Goal: Task Accomplishment & Management: Use online tool/utility

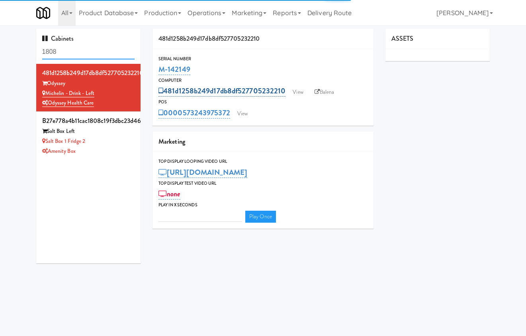
type input "3"
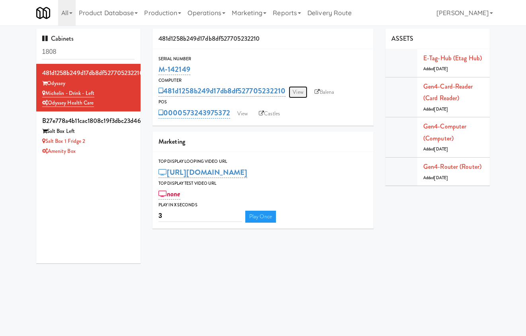
click at [302, 91] on link "View" at bounding box center [298, 92] width 18 height 12
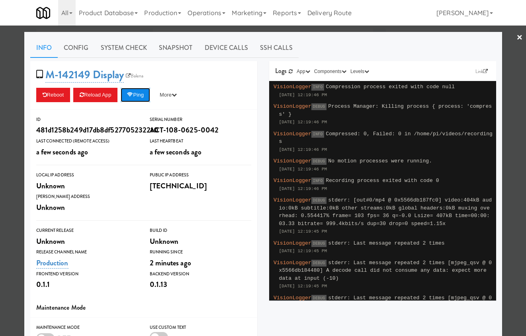
click at [145, 96] on button "Ping" at bounding box center [135, 95] width 29 height 14
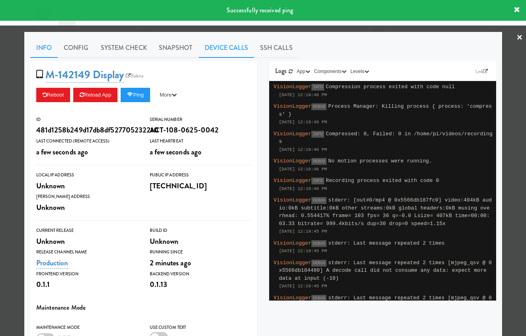
click at [225, 44] on link "Device Calls" at bounding box center [226, 48] width 55 height 20
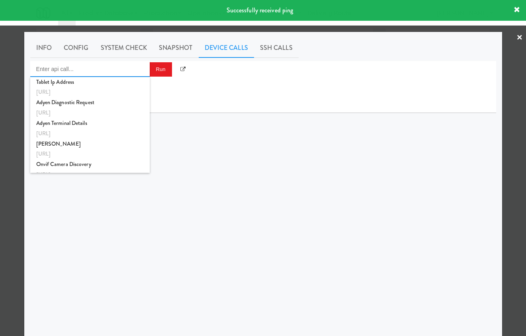
click at [106, 73] on input "Enter api call..." at bounding box center [90, 69] width 120 height 16
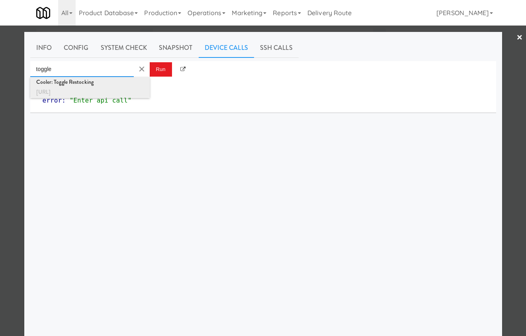
click at [114, 92] on div "http://localhost:3000/cooler/restocking-mode/toggle" at bounding box center [90, 92] width 108 height 10
type input "Cooler: Toggle Restocking"
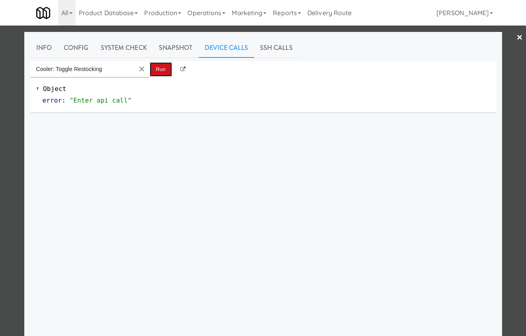
click at [161, 66] on button "Run" at bounding box center [161, 69] width 22 height 14
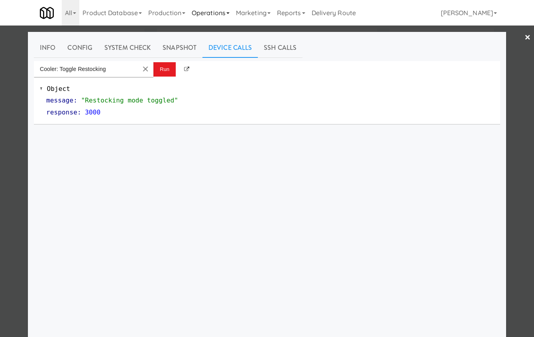
click at [218, 6] on link "Operations" at bounding box center [211, 13] width 44 height 26
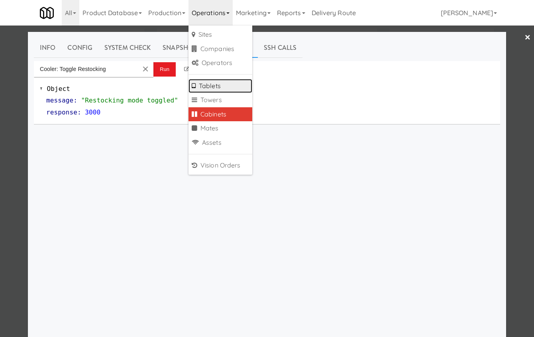
click at [232, 86] on link "Tablets" at bounding box center [221, 86] width 64 height 14
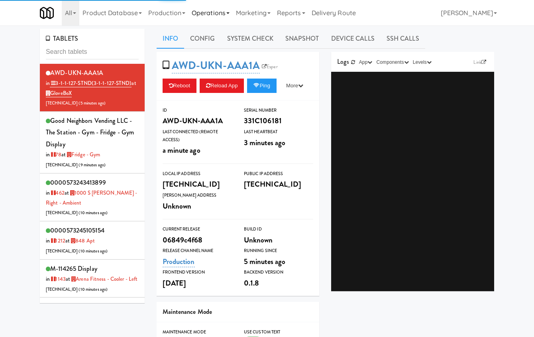
click at [215, 15] on link "Operations" at bounding box center [211, 13] width 44 height 26
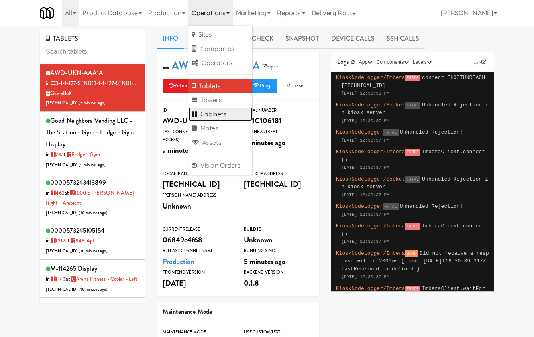
click at [230, 117] on link "Cabinets" at bounding box center [221, 114] width 64 height 14
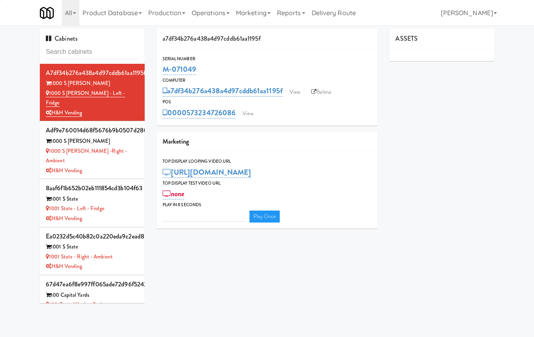
type input "3"
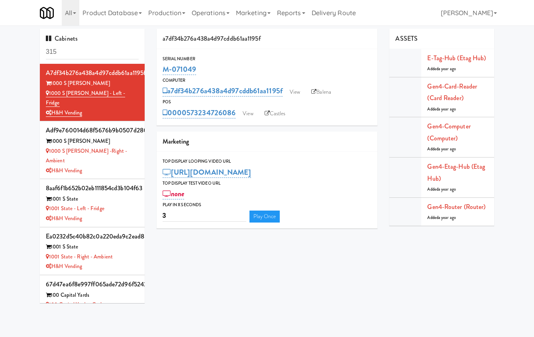
type input "315"
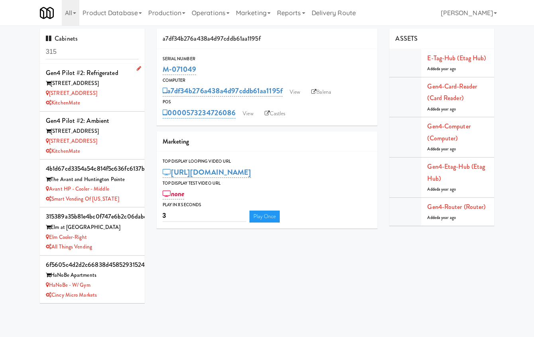
click at [114, 90] on div "315 Front St - Fridge" at bounding box center [92, 93] width 93 height 10
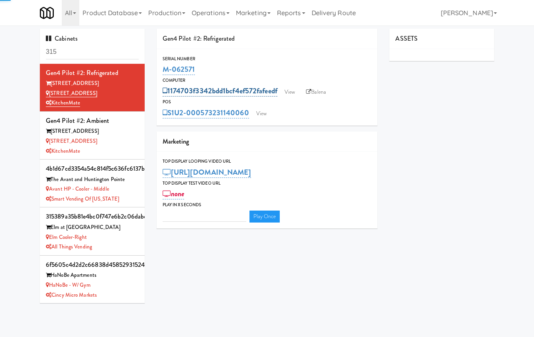
type input "3"
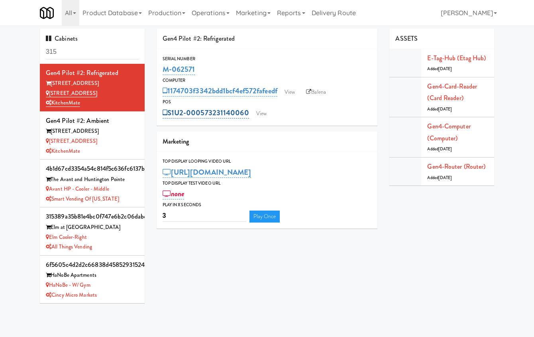
drag, startPoint x: 251, startPoint y: 114, endPoint x: 170, endPoint y: 108, distance: 81.5
click at [170, 108] on div "S1U2-000573231140060 View" at bounding box center [267, 113] width 209 height 14
copy link "S1U2-000573231140060"
click at [243, 100] on div "POS" at bounding box center [267, 102] width 209 height 8
drag, startPoint x: 233, startPoint y: 114, endPoint x: 189, endPoint y: 112, distance: 44.7
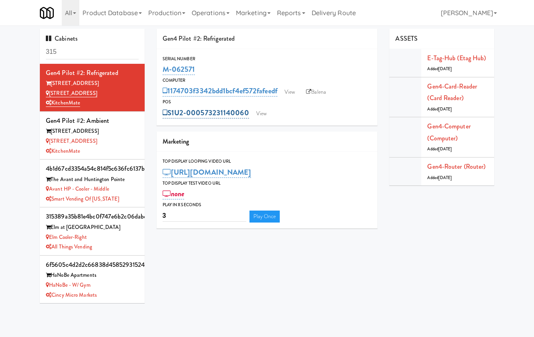
click at [189, 112] on div "S1U2-000573231140060 View" at bounding box center [267, 113] width 209 height 14
copy link "000573231140060"
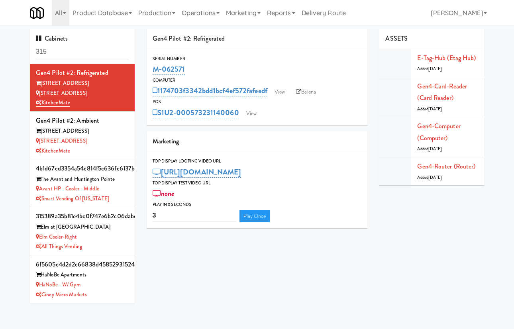
click at [342, 47] on div "Gen4 Pilot #2: Refrigerated" at bounding box center [257, 39] width 221 height 20
